Goal: Check status: Check status

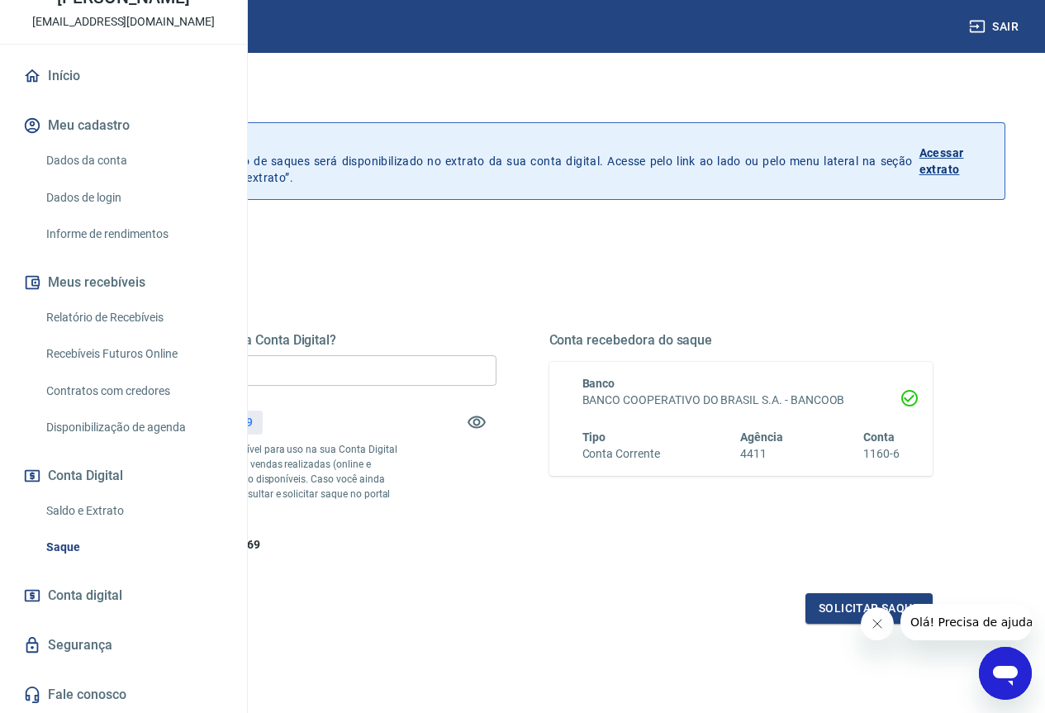
scroll to position [143, 0]
click at [102, 513] on link "Saldo e Extrato" at bounding box center [133, 511] width 187 height 34
